Goal: Information Seeking & Learning: Find specific page/section

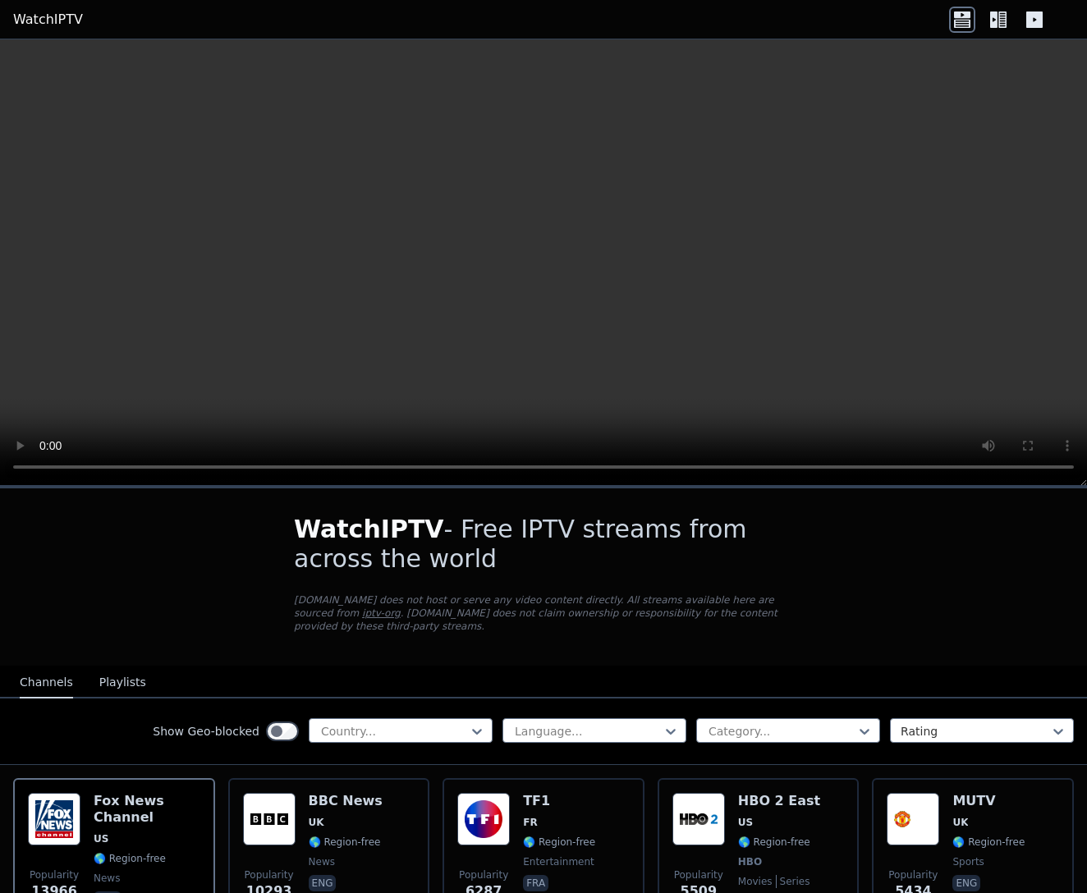
scroll to position [565, 0]
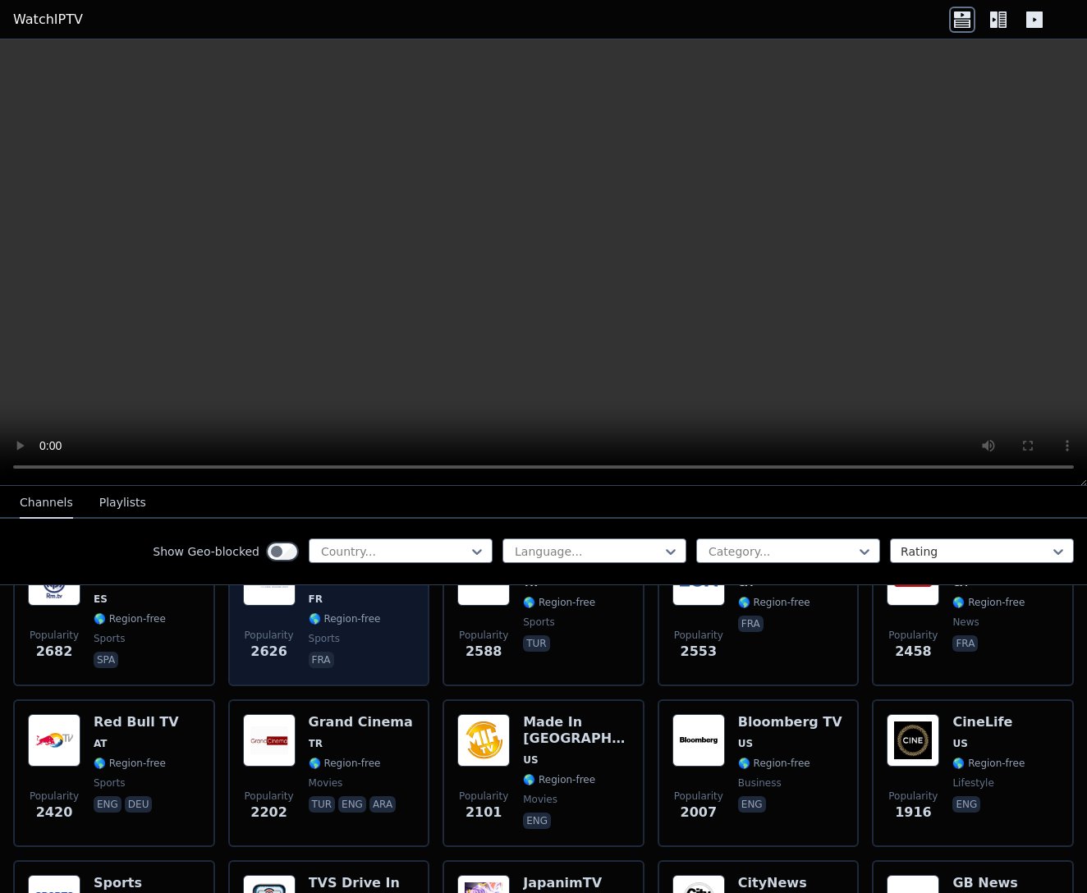
click at [345, 653] on span "fra" at bounding box center [362, 662] width 107 height 20
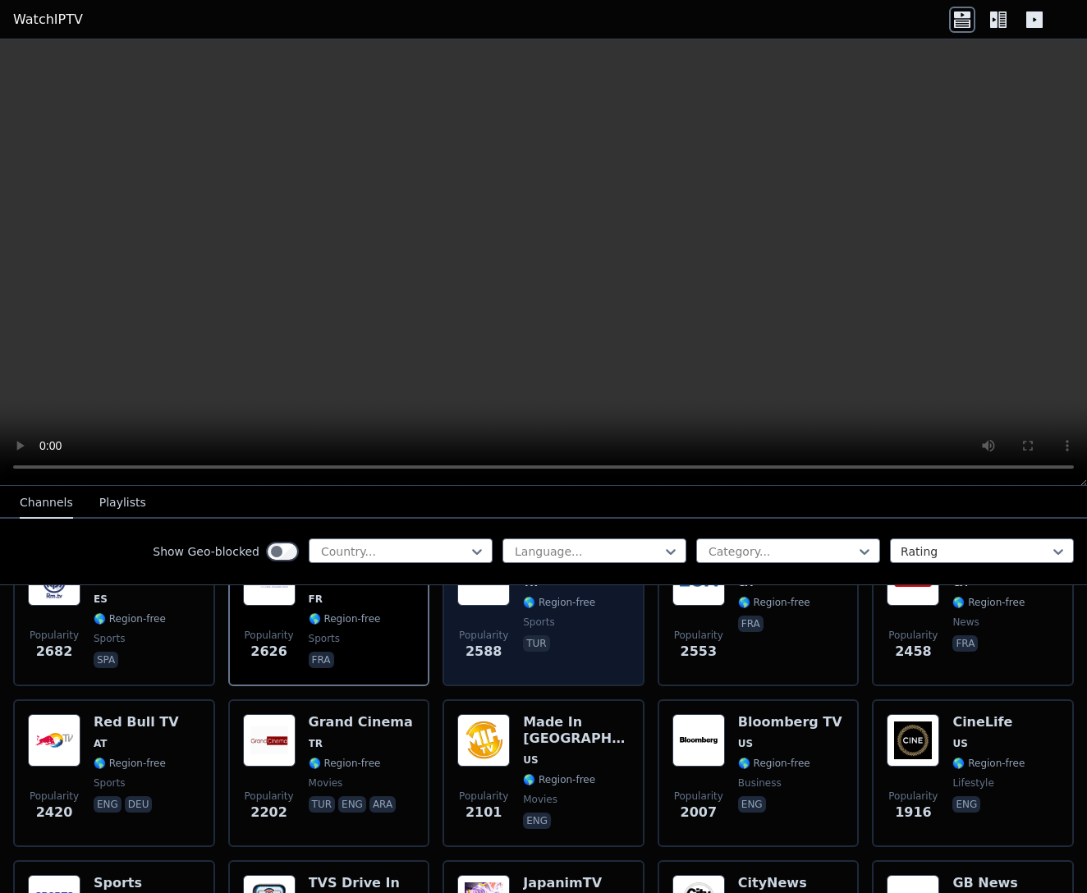
click at [471, 637] on span "Popularity" at bounding box center [483, 635] width 49 height 13
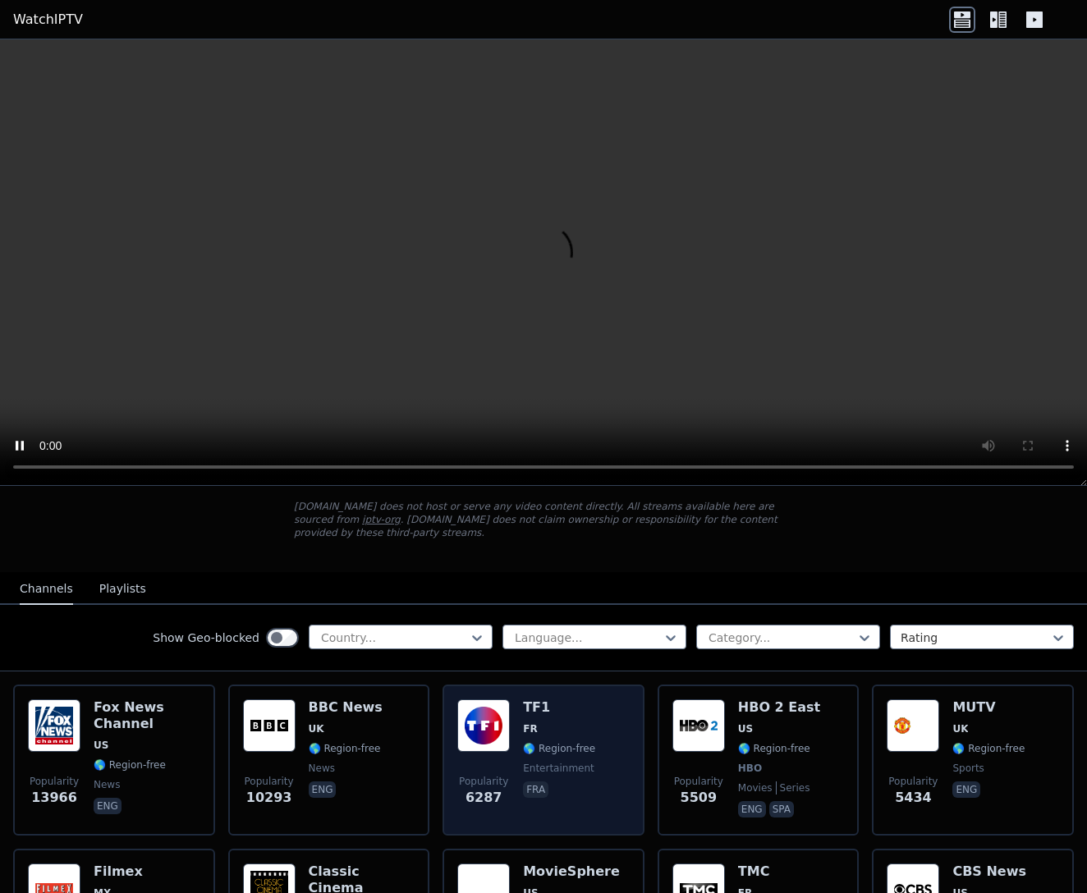
scroll to position [82, 0]
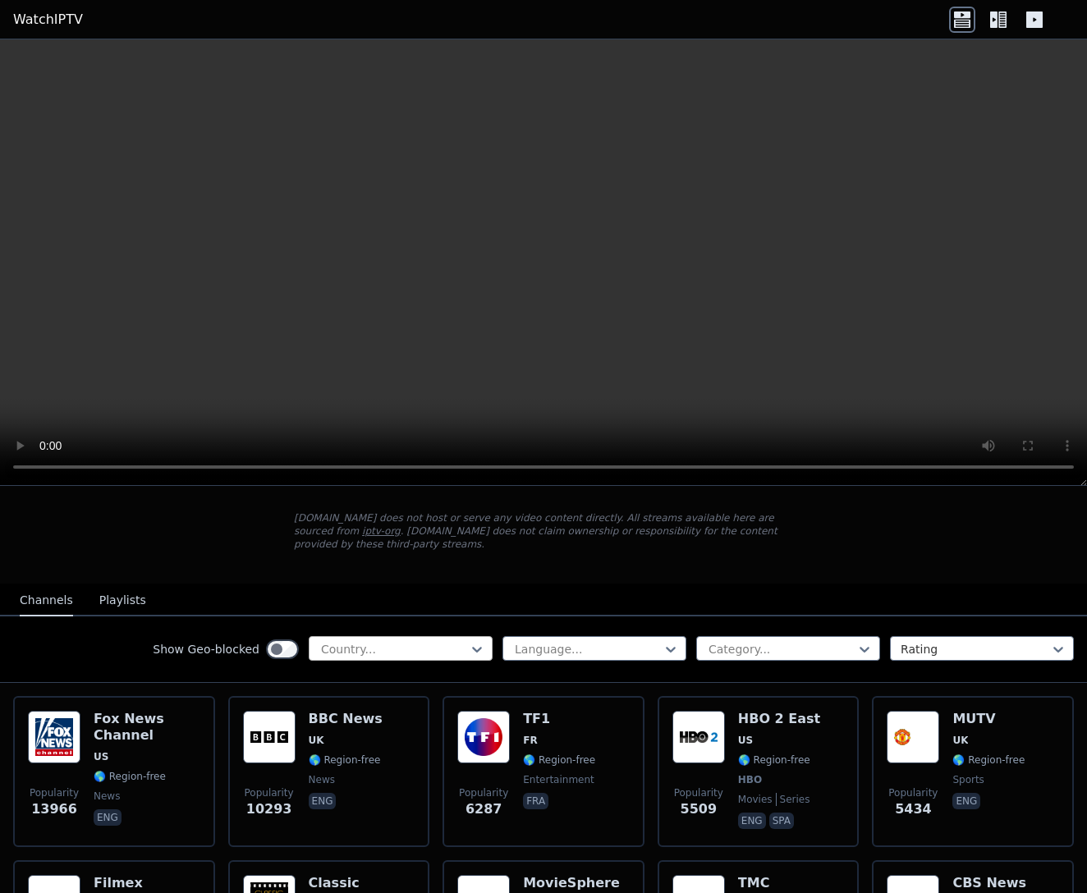
click at [418, 637] on div "Country..." at bounding box center [401, 648] width 184 height 25
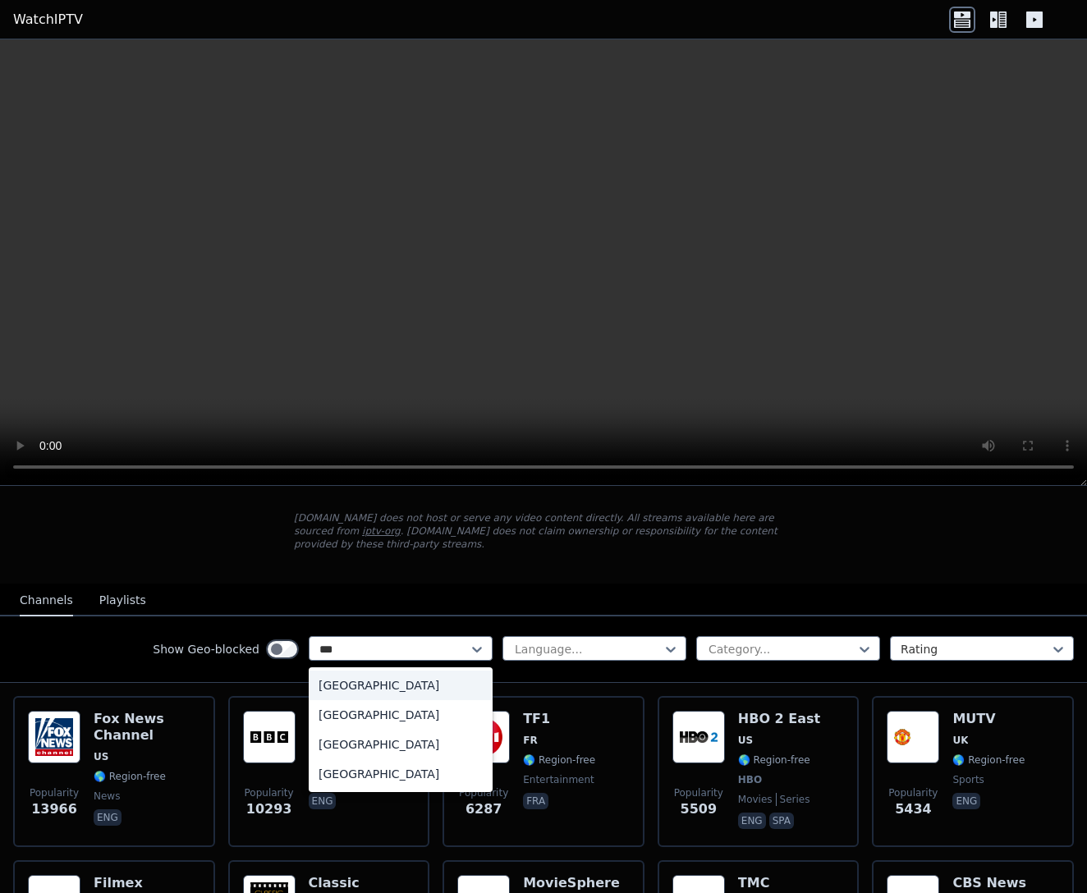
scroll to position [0, 0]
type input "****"
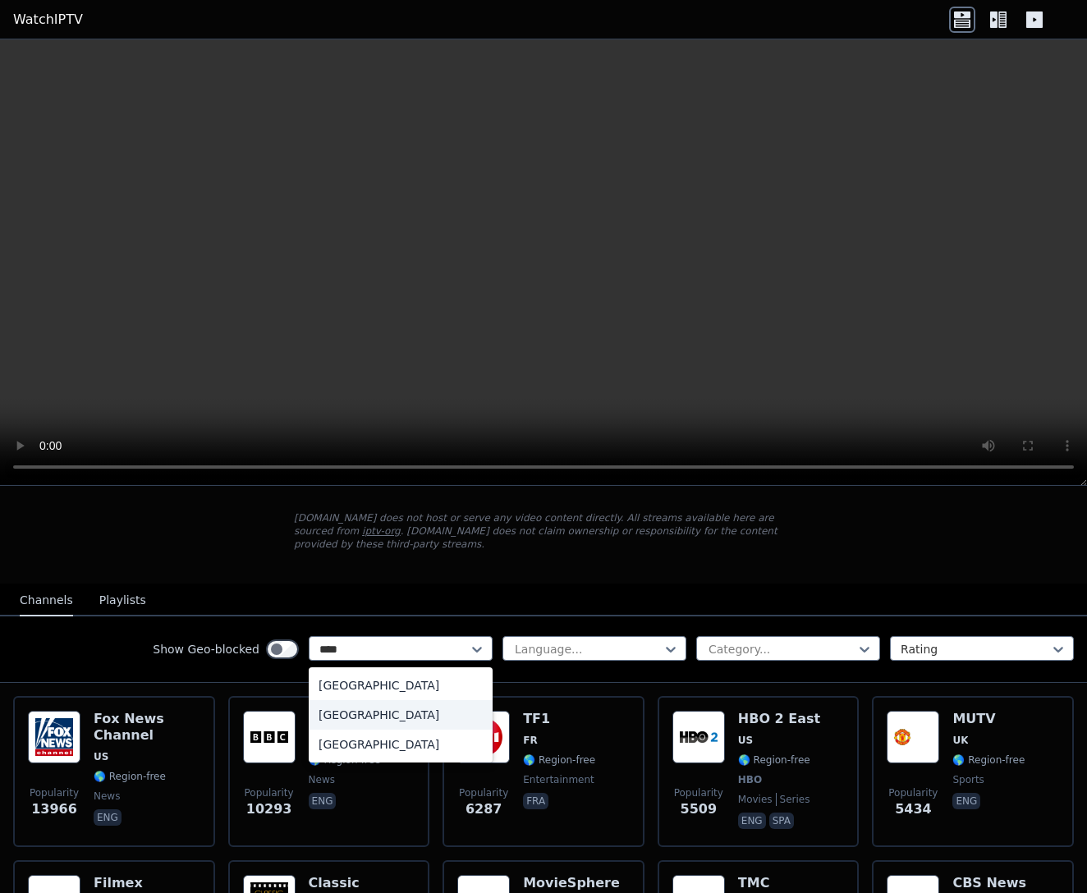
click at [410, 720] on div "[GEOGRAPHIC_DATA]" at bounding box center [401, 715] width 184 height 30
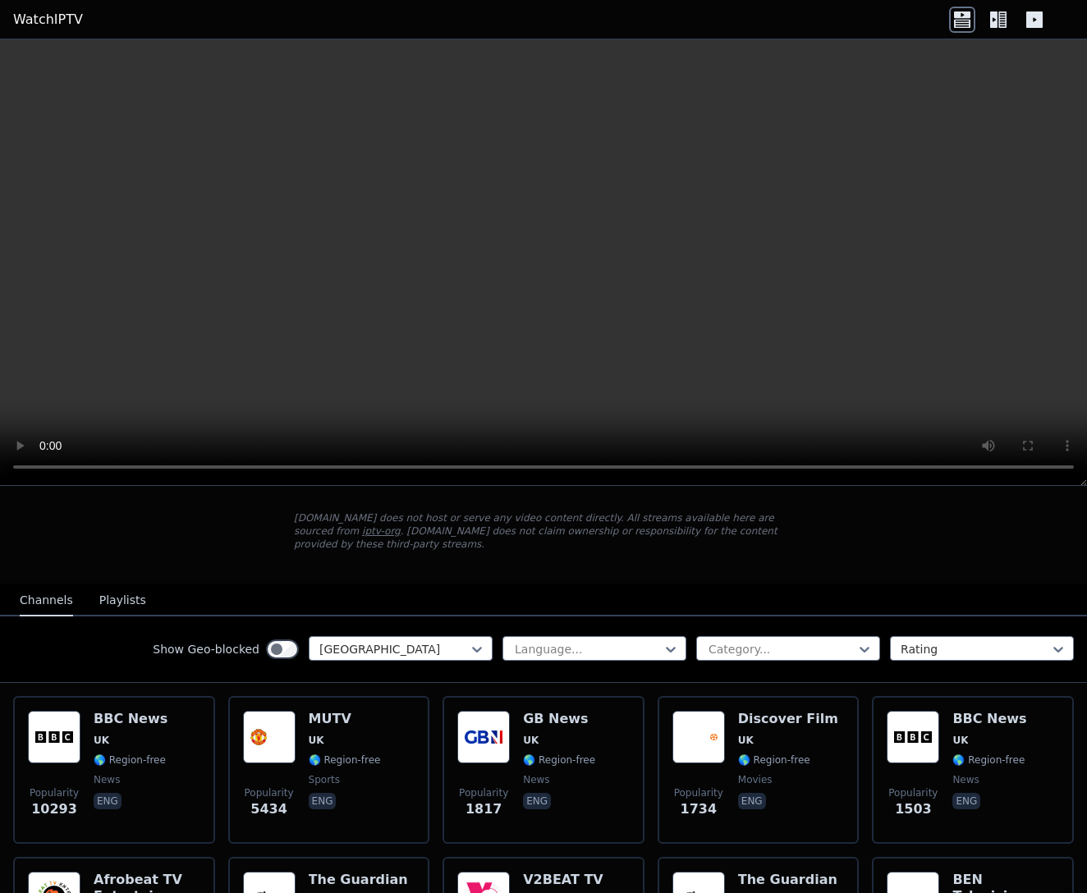
click at [612, 668] on div "Show Geo-blocked [GEOGRAPHIC_DATA] Language... Category... Rating" at bounding box center [543, 649] width 1087 height 66
click at [612, 661] on div "Language... Category... Rating" at bounding box center [787, 649] width 571 height 26
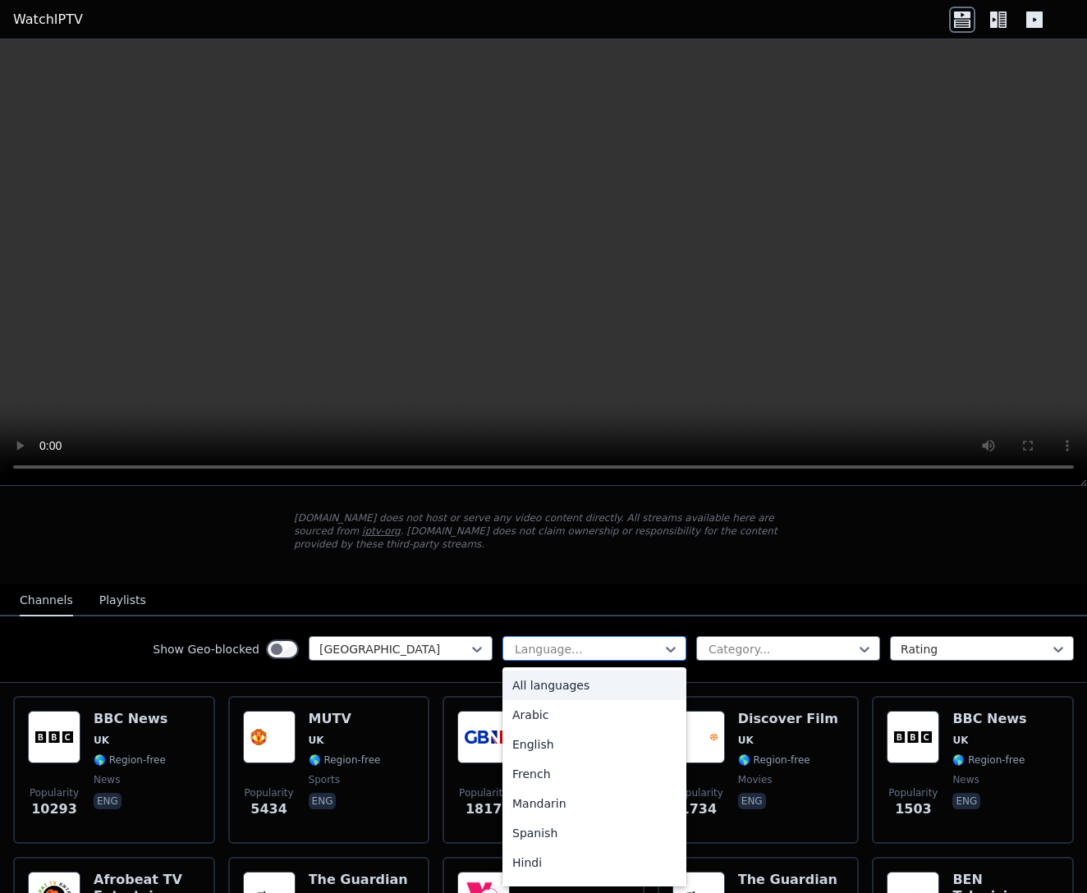
click at [604, 649] on div at bounding box center [587, 649] width 149 height 16
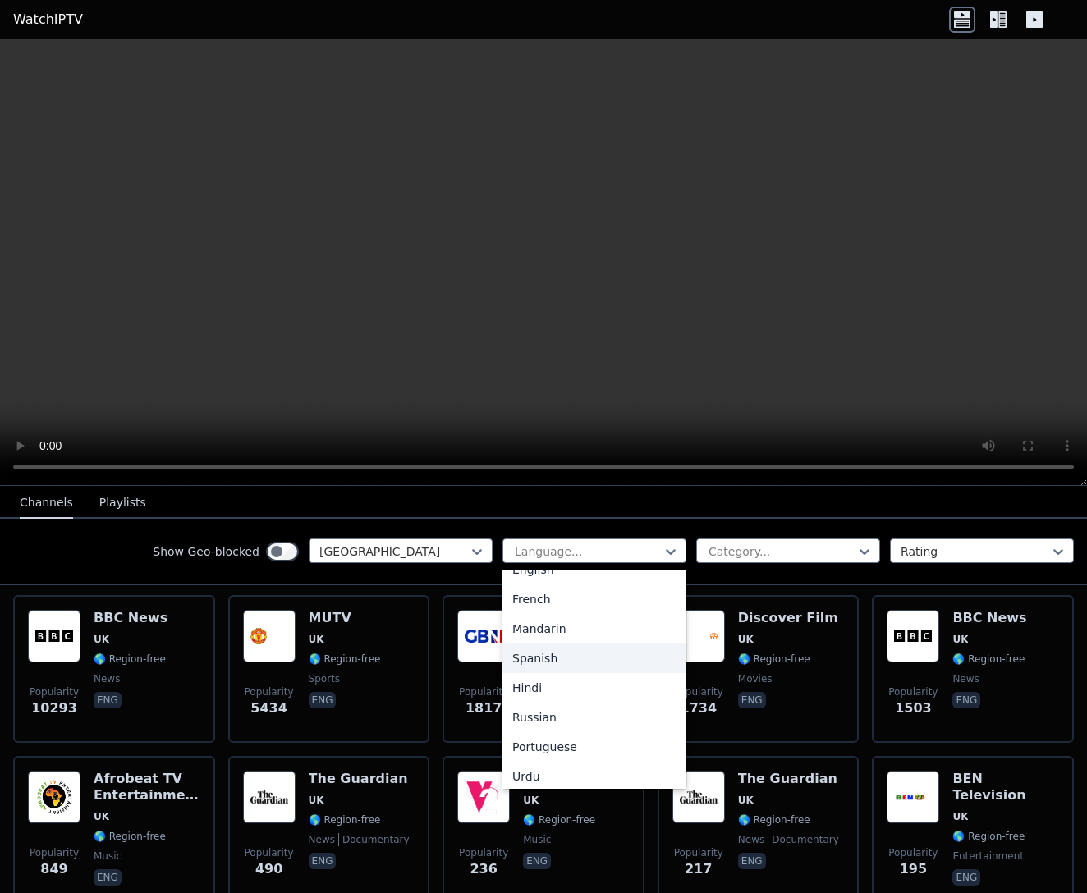
scroll to position [34, 0]
click at [734, 536] on div "Show Geo-blocked [GEOGRAPHIC_DATA] English, 3 of 22. 22 results available. Use …" at bounding box center [543, 552] width 1087 height 66
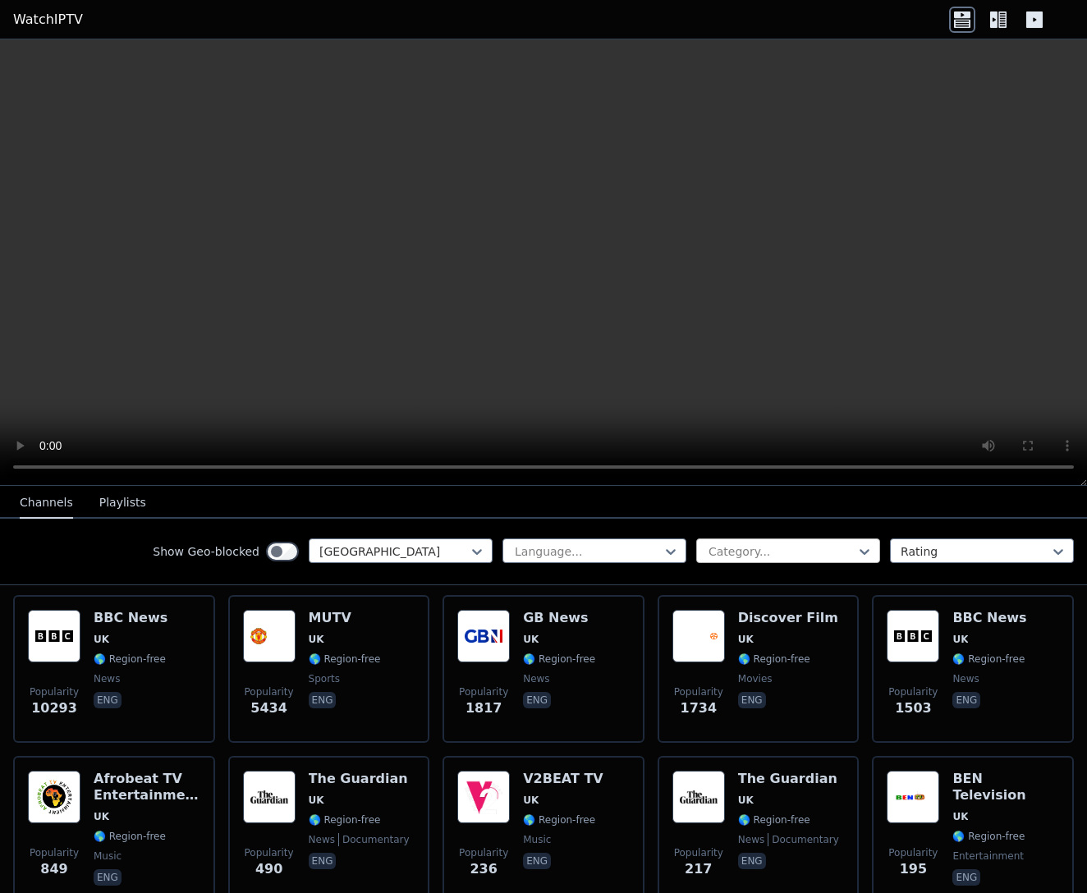
click at [735, 543] on div at bounding box center [781, 551] width 149 height 16
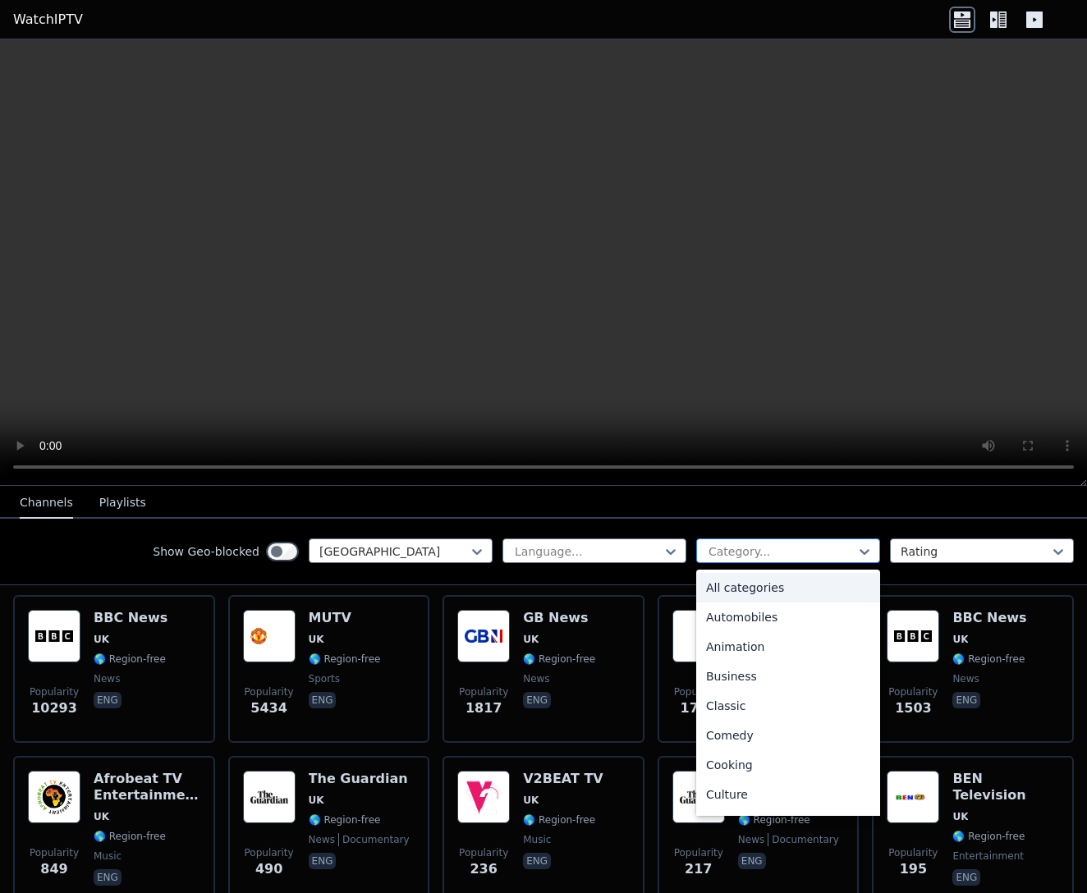
scroll to position [181, 0]
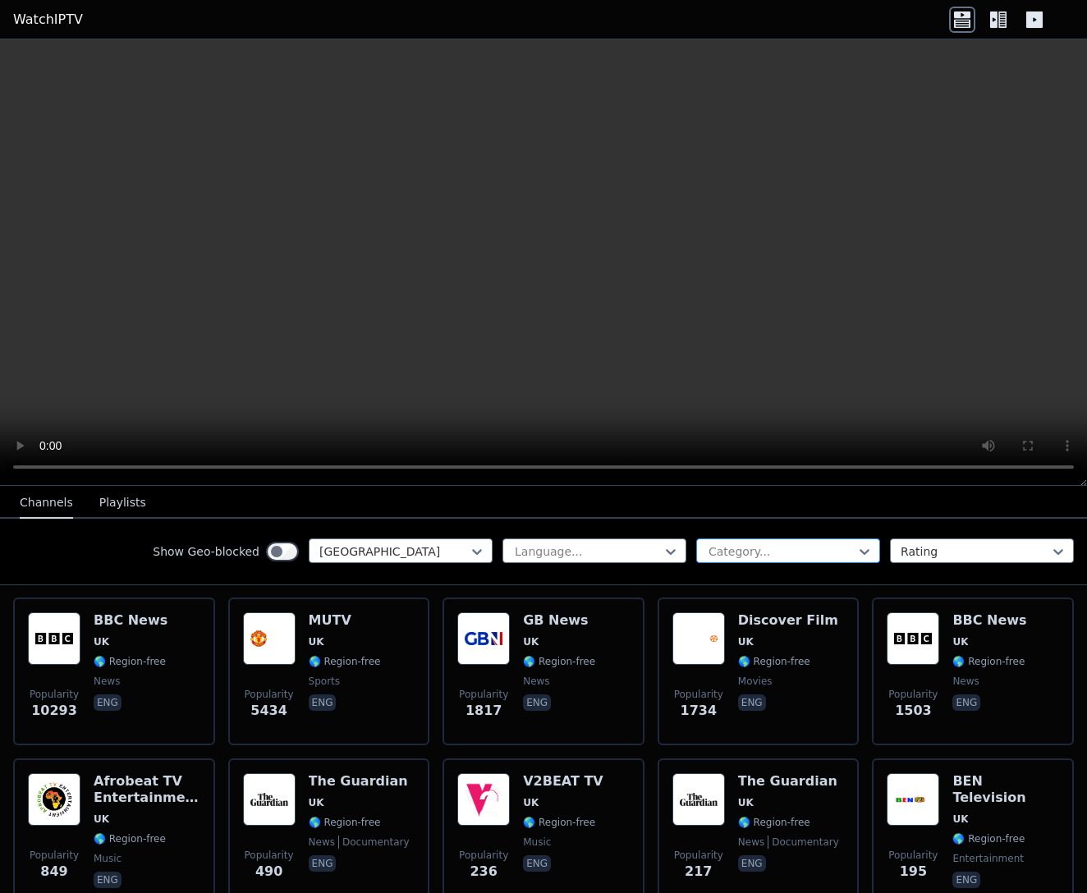
click at [735, 543] on div at bounding box center [781, 551] width 149 height 16
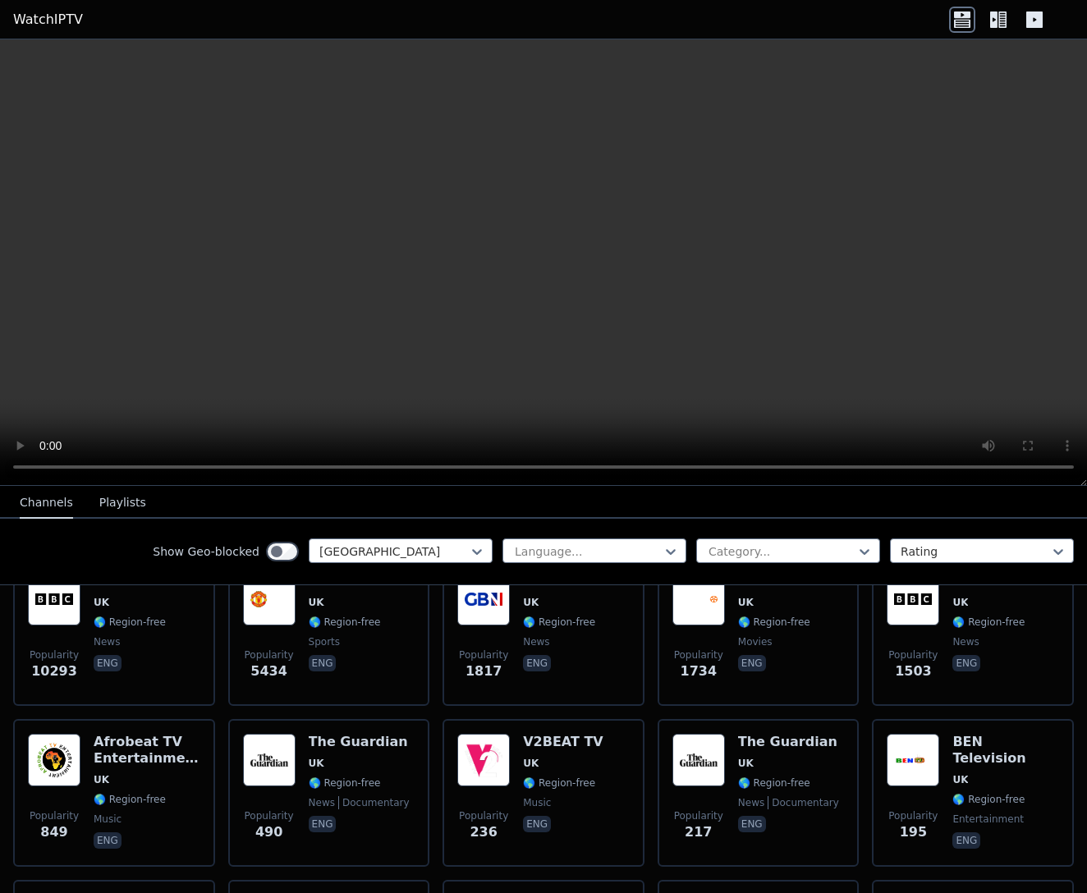
scroll to position [195, 0]
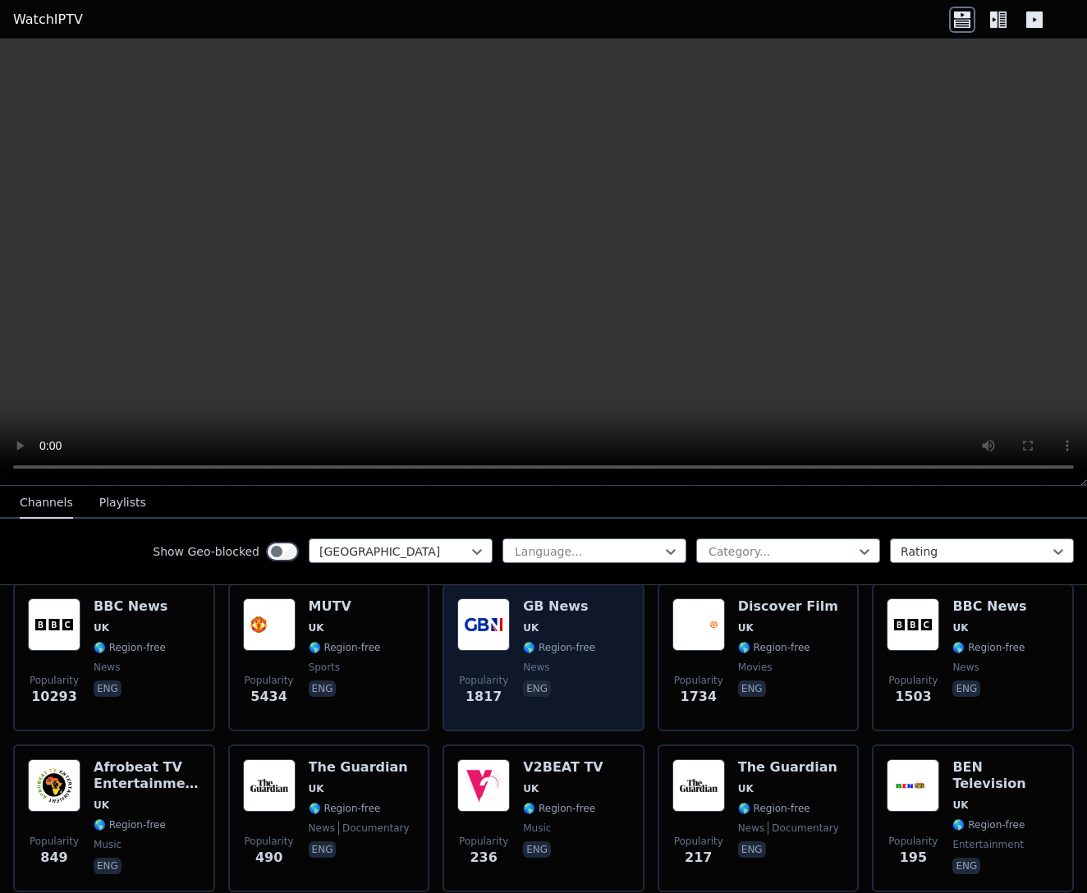
click at [584, 634] on span "UK" at bounding box center [559, 627] width 72 height 13
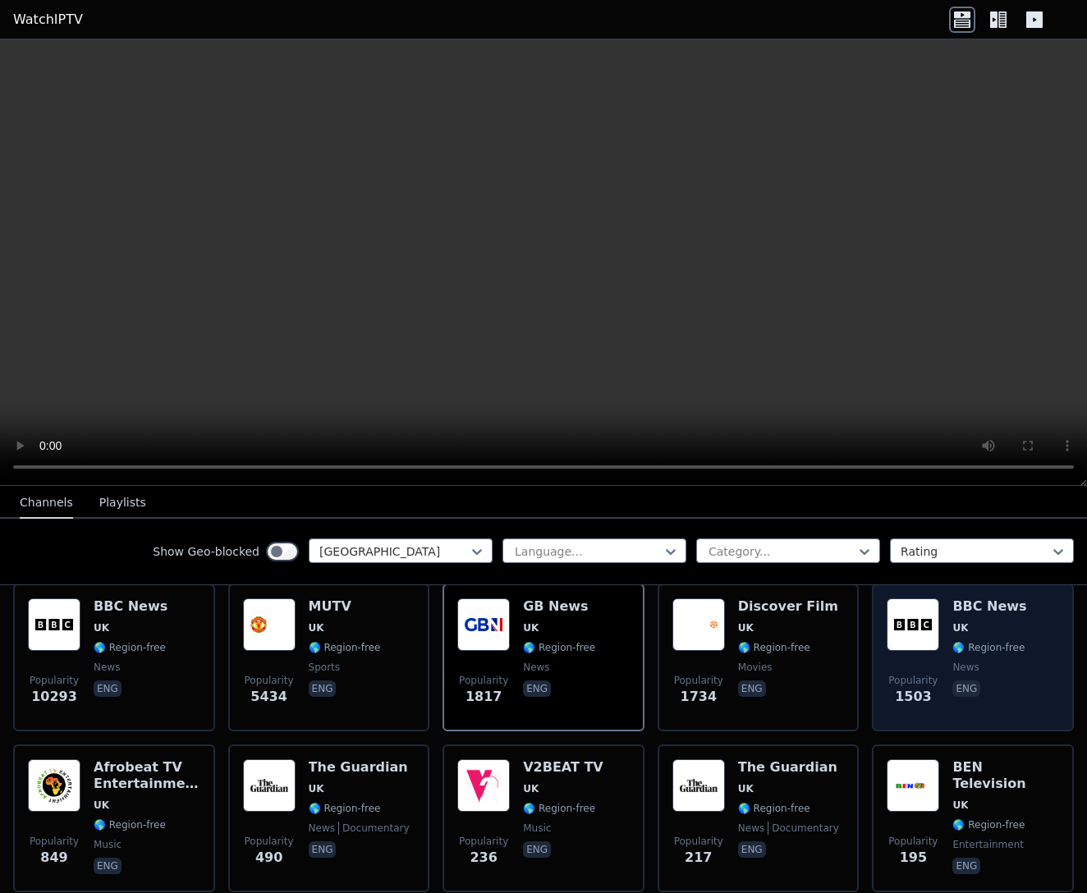
click at [895, 667] on span "Popularity 1503" at bounding box center [913, 690] width 53 height 53
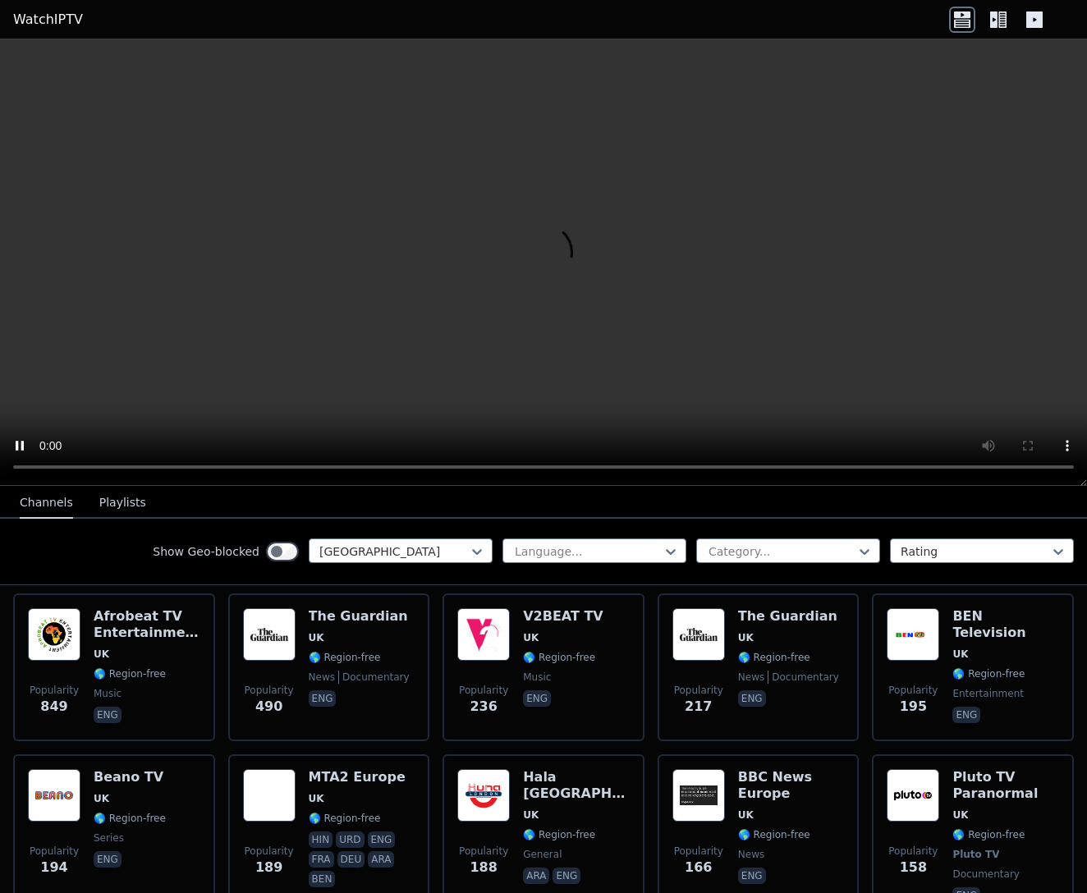
scroll to position [5, 0]
